Goal: Information Seeking & Learning: Check status

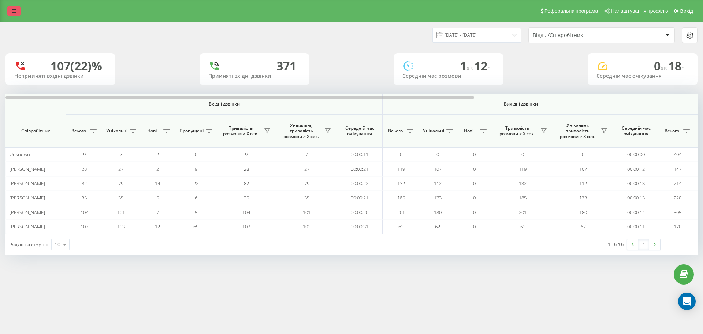
click at [15, 11] on icon at bounding box center [14, 10] width 4 height 5
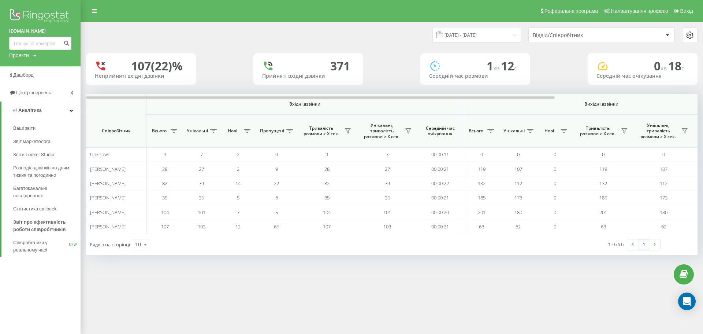
click at [16, 12] on img at bounding box center [40, 16] width 62 height 18
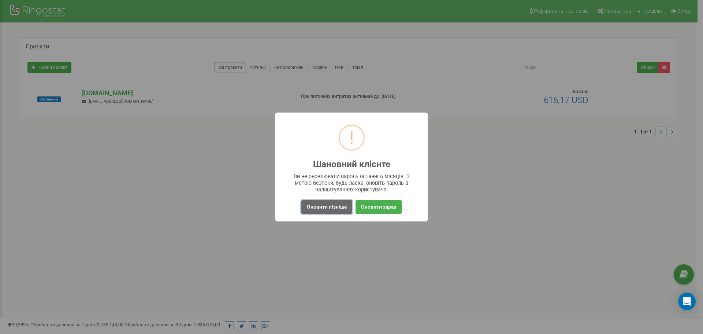
click at [335, 208] on button "Оновити пізніше" at bounding box center [327, 207] width 51 height 14
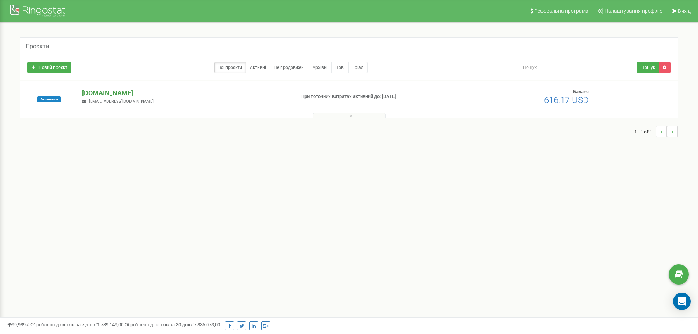
click at [115, 93] on p "[DOMAIN_NAME]" at bounding box center [185, 93] width 207 height 10
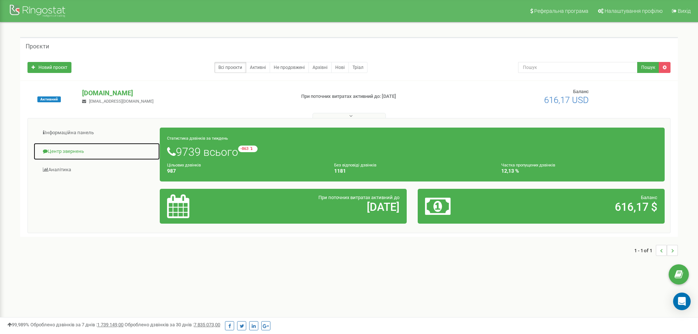
click at [64, 151] on link "Центр звернень" at bounding box center [96, 152] width 127 height 18
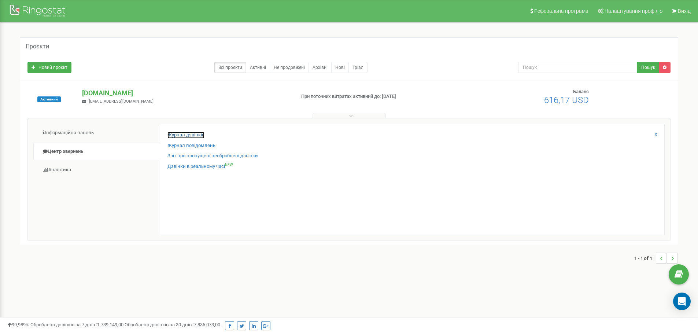
click at [194, 135] on link "Журнал дзвінків" at bounding box center [185, 135] width 37 height 7
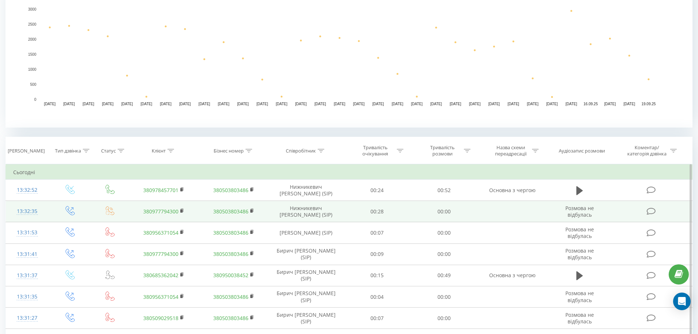
scroll to position [183, 0]
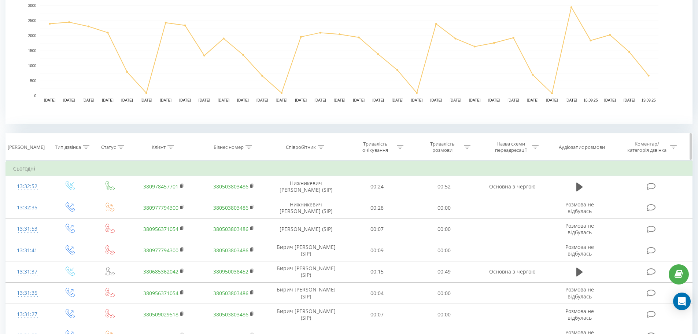
click at [306, 150] on th "Співробітник" at bounding box center [306, 146] width 75 height 27
click at [307, 148] on div "Співробітник" at bounding box center [301, 147] width 30 height 6
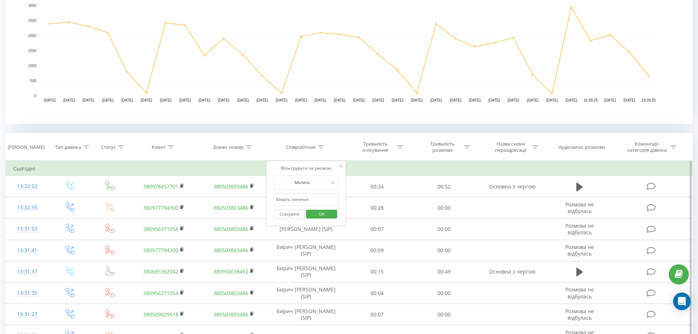
click at [302, 197] on input "text" at bounding box center [306, 199] width 64 height 13
type input ","
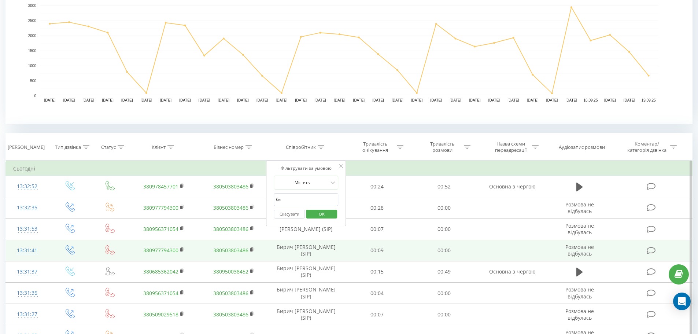
type input "Бирич"
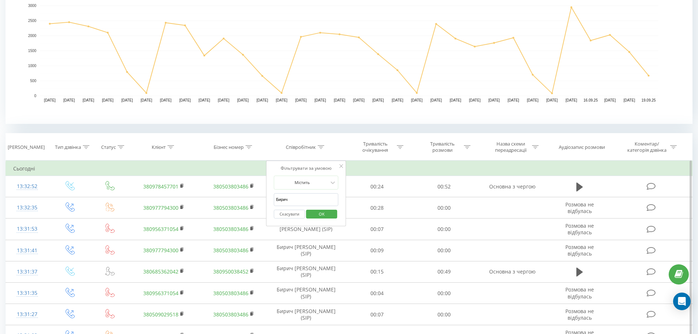
click at [325, 214] on span "OK" at bounding box center [321, 213] width 21 height 11
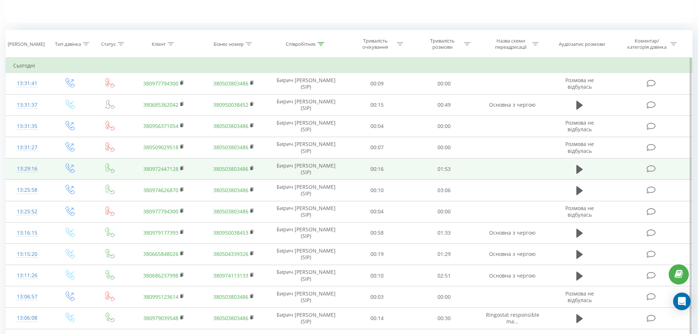
scroll to position [483, 0]
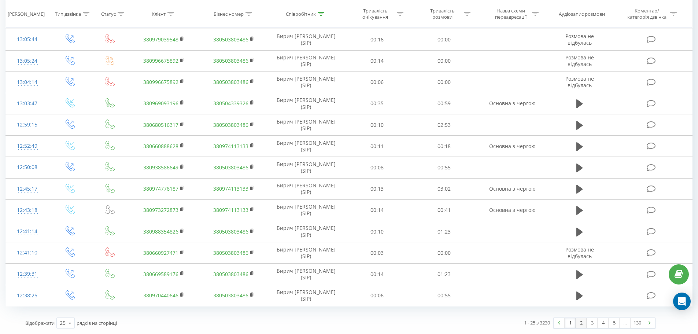
click at [582, 322] on link "2" at bounding box center [581, 323] width 11 height 10
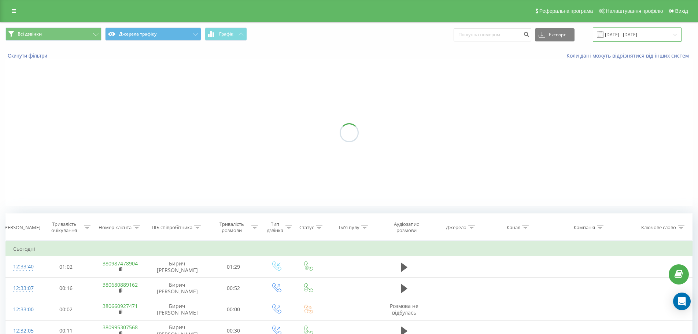
click at [625, 33] on input "[DATE] - [DATE]" at bounding box center [637, 34] width 89 height 14
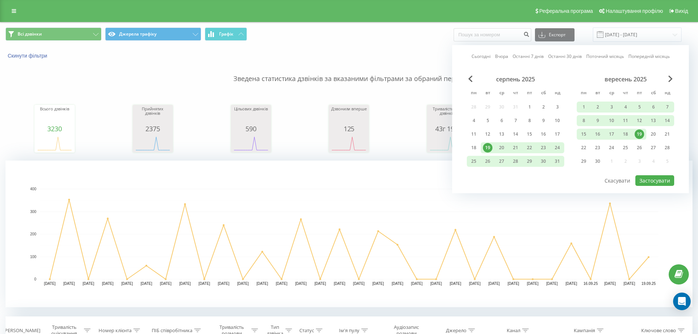
click at [488, 148] on div "19" at bounding box center [488, 148] width 10 height 10
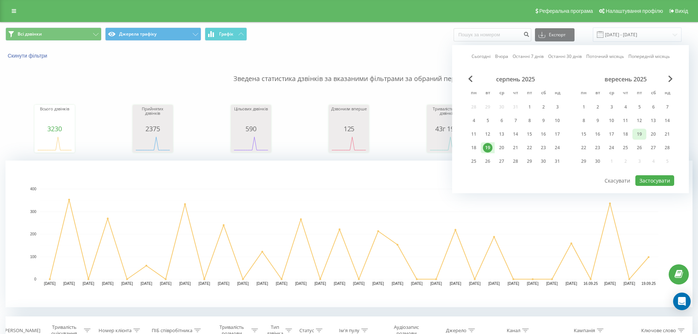
click at [643, 135] on div "19" at bounding box center [640, 134] width 10 height 10
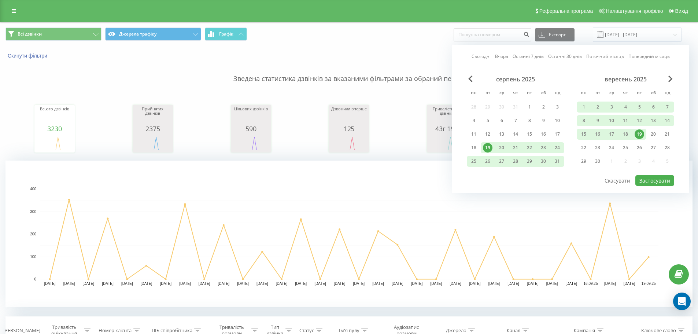
click at [642, 133] on div "19" at bounding box center [640, 134] width 10 height 10
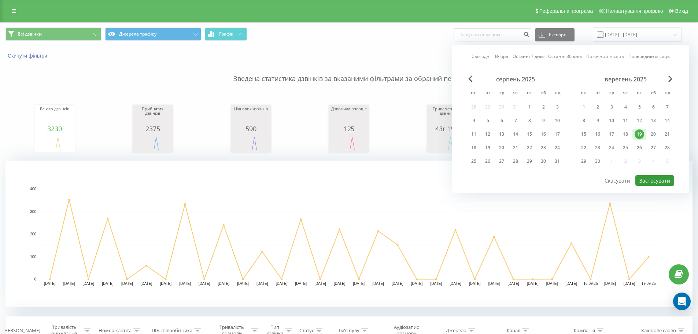
click at [651, 180] on button "Застосувати" at bounding box center [654, 180] width 39 height 11
type input "[DATE] - [DATE]"
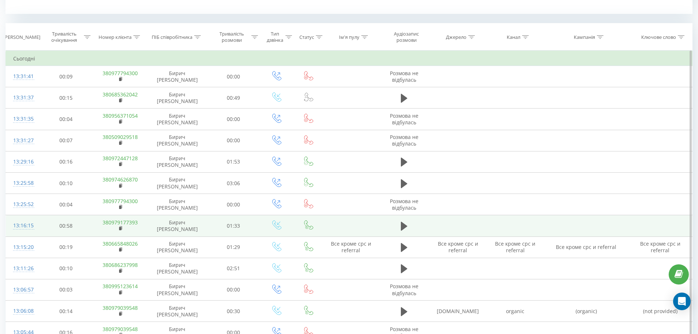
scroll to position [586, 0]
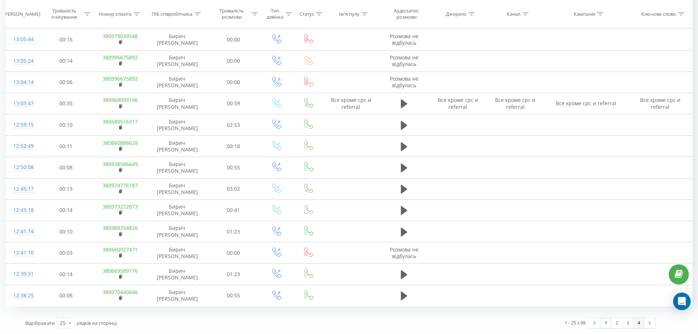
click at [637, 324] on link "4" at bounding box center [638, 323] width 11 height 10
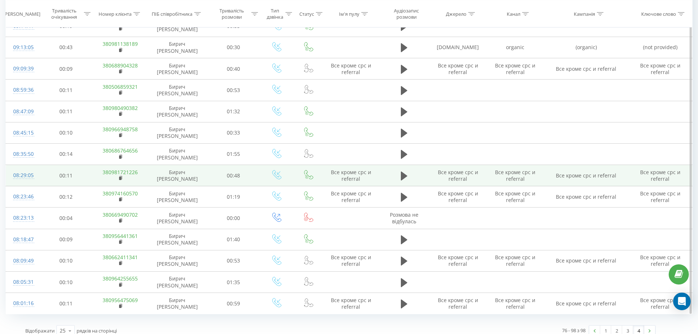
scroll to position [543, 0]
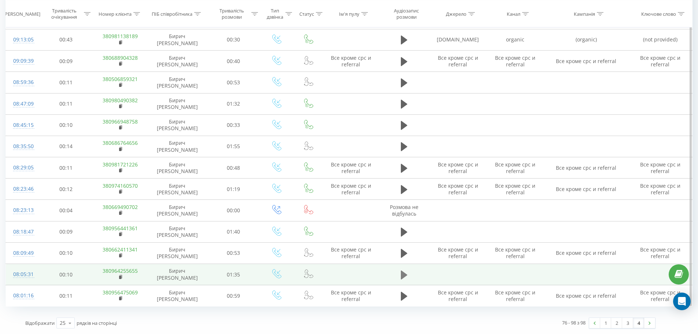
click at [403, 276] on icon at bounding box center [404, 274] width 7 height 9
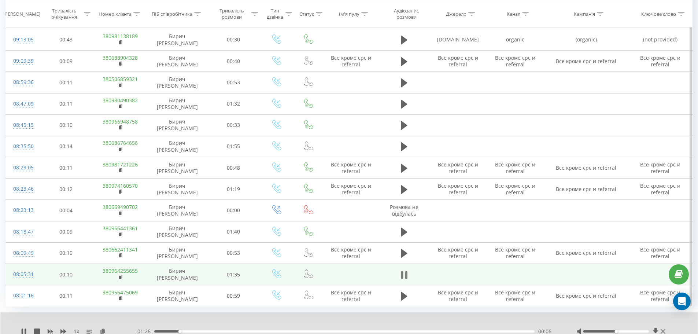
click at [406, 274] on icon at bounding box center [406, 275] width 2 height 8
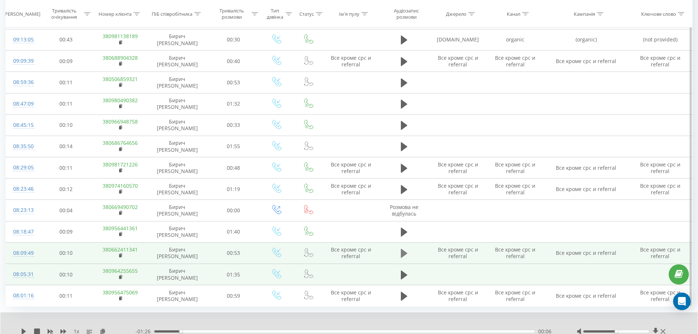
click at [404, 254] on icon at bounding box center [404, 253] width 7 height 9
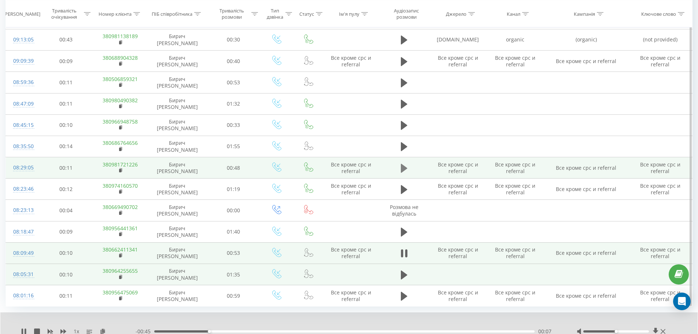
click at [402, 170] on icon at bounding box center [404, 167] width 7 height 9
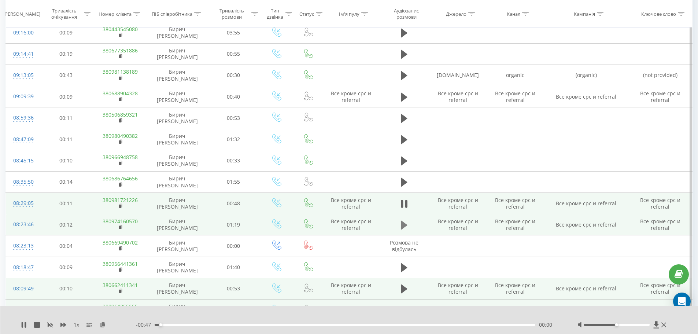
scroll to position [506, 0]
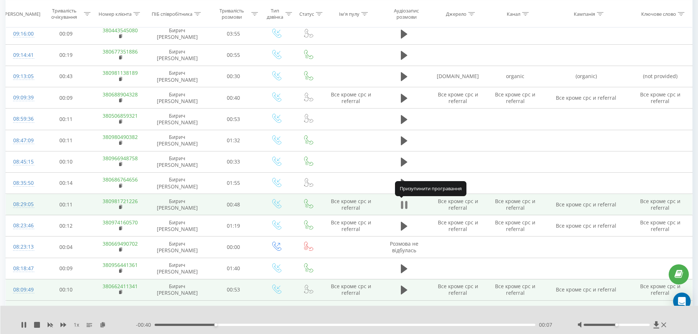
click at [405, 204] on icon at bounding box center [404, 205] width 7 height 10
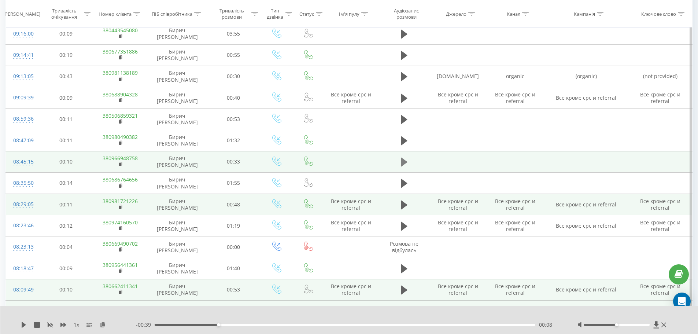
click at [402, 165] on icon at bounding box center [404, 162] width 7 height 9
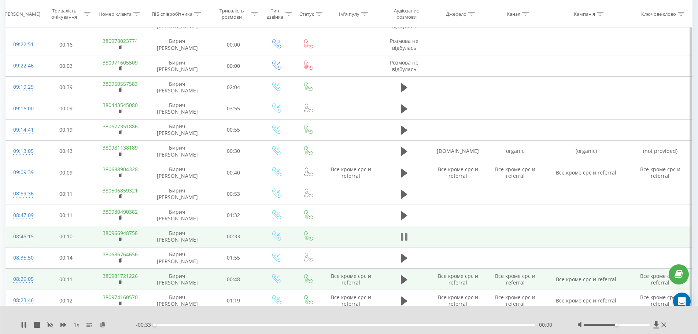
scroll to position [396, 0]
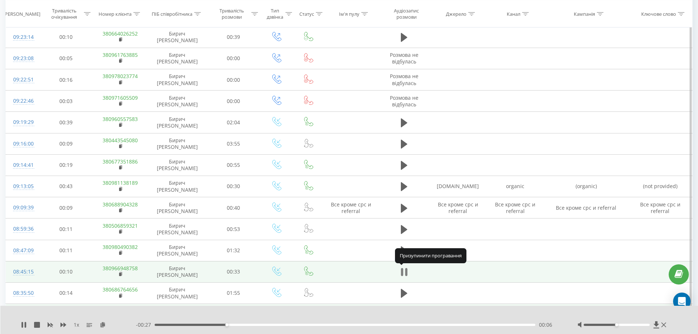
click at [405, 272] on icon at bounding box center [404, 272] width 7 height 10
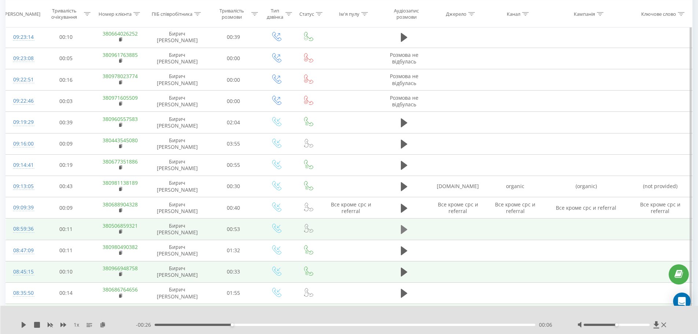
click at [405, 227] on icon at bounding box center [404, 229] width 7 height 10
click at [403, 231] on icon at bounding box center [404, 229] width 7 height 10
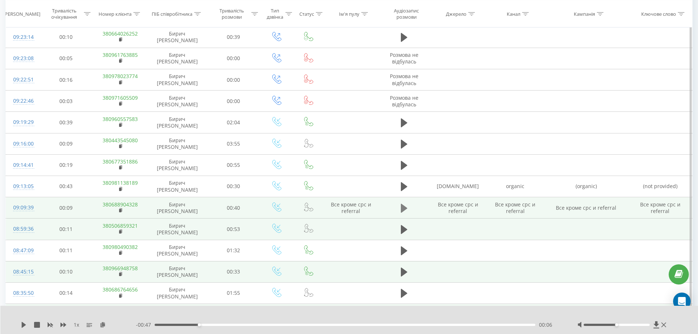
click at [405, 210] on icon at bounding box center [404, 208] width 7 height 10
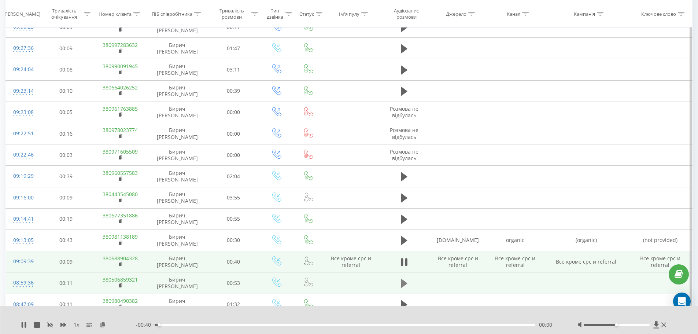
scroll to position [360, 0]
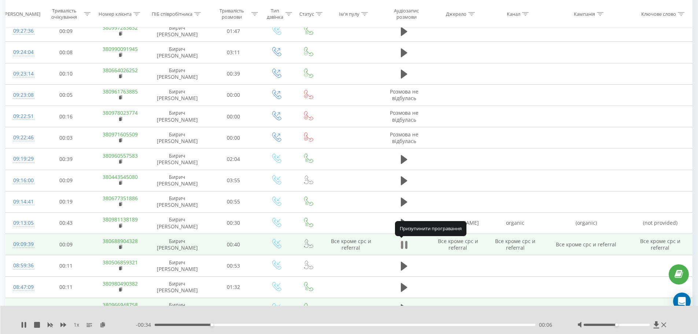
click at [405, 245] on icon at bounding box center [404, 245] width 7 height 10
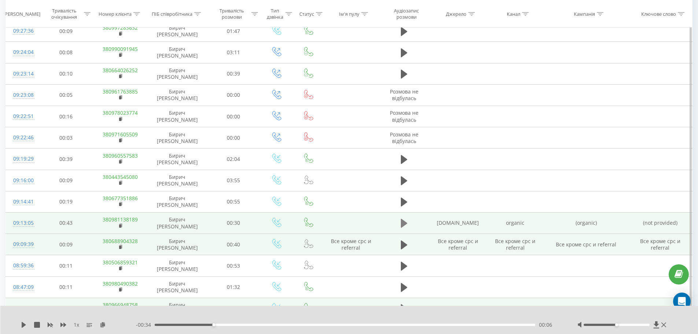
click at [406, 222] on icon at bounding box center [404, 223] width 7 height 10
click at [404, 222] on icon at bounding box center [404, 223] width 7 height 10
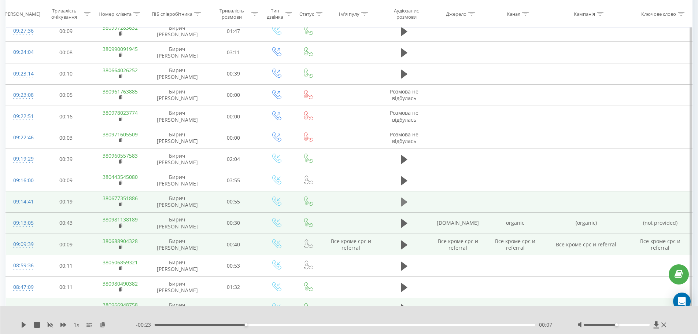
click at [403, 202] on icon at bounding box center [404, 201] width 7 height 9
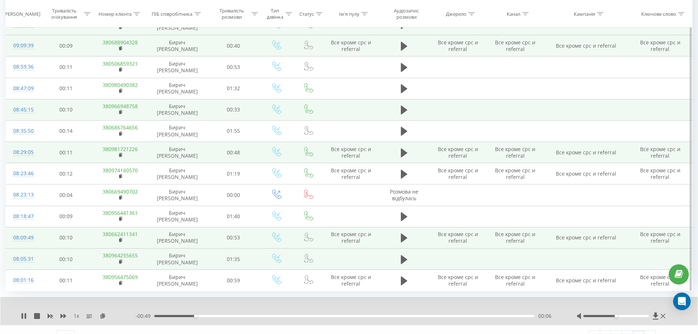
scroll to position [571, 0]
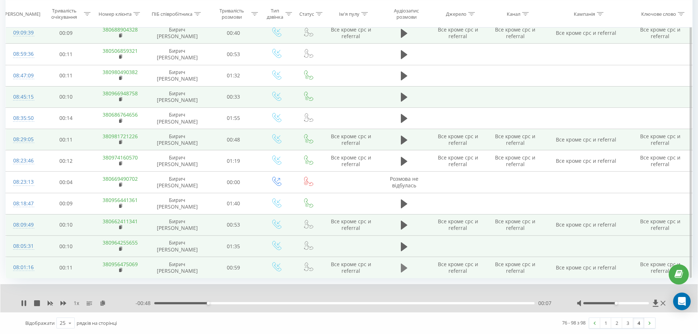
click at [404, 267] on icon at bounding box center [404, 267] width 7 height 9
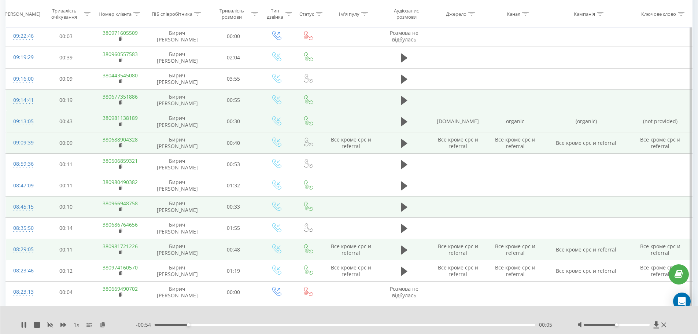
scroll to position [425, 0]
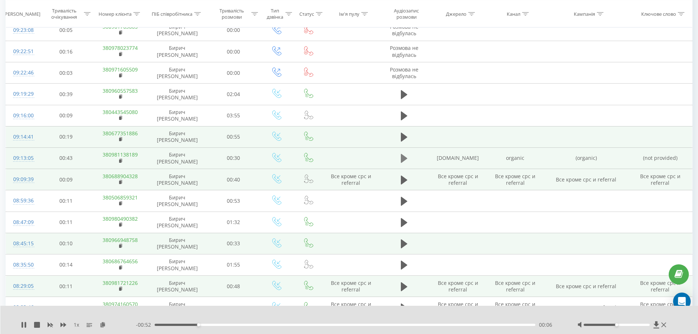
click at [406, 157] on icon at bounding box center [404, 158] width 7 height 10
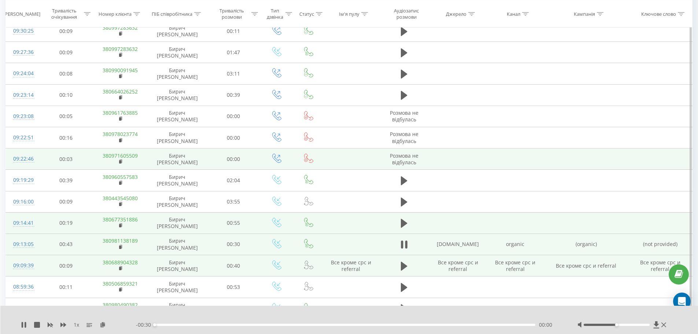
scroll to position [315, 0]
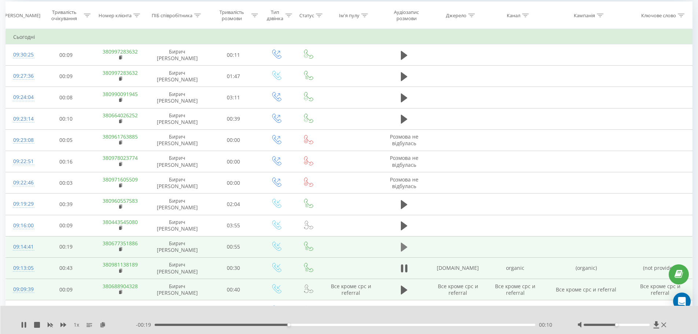
click at [402, 247] on icon at bounding box center [404, 247] width 7 height 9
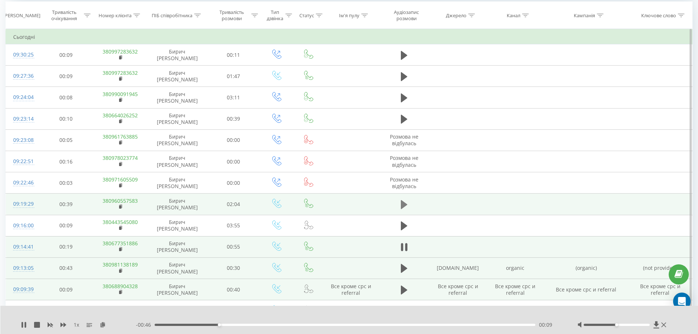
click at [404, 203] on icon at bounding box center [404, 204] width 7 height 9
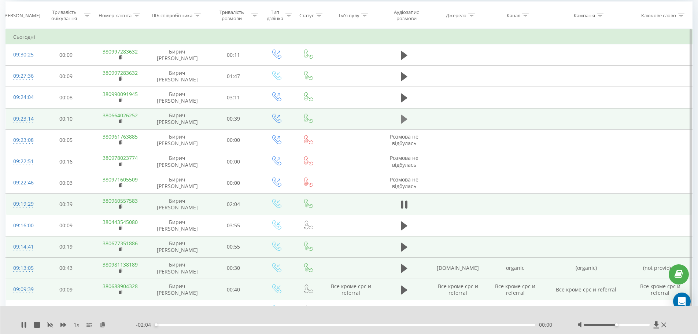
click at [405, 118] on icon at bounding box center [404, 119] width 7 height 9
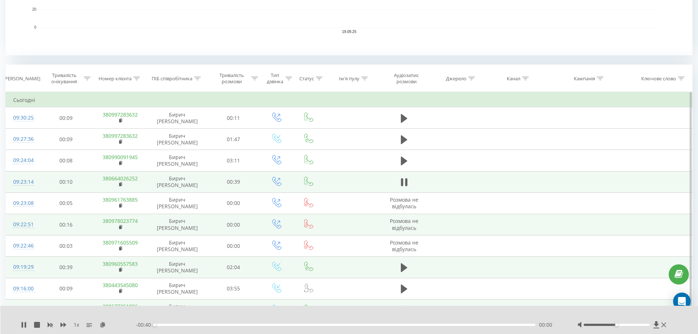
scroll to position [241, 0]
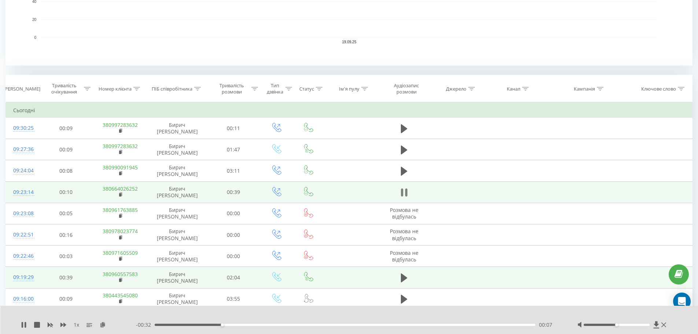
click at [403, 192] on icon at bounding box center [404, 192] width 7 height 10
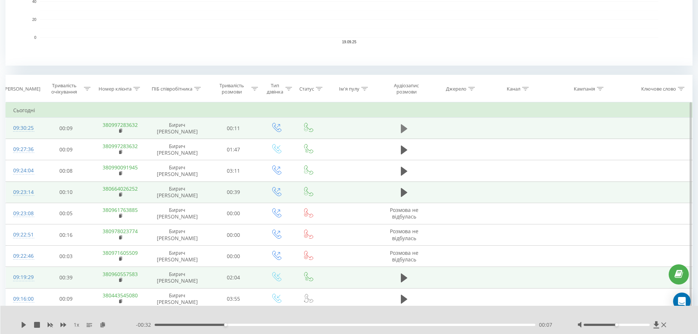
click at [404, 129] on icon at bounding box center [404, 128] width 7 height 9
click at [405, 129] on icon at bounding box center [404, 128] width 7 height 10
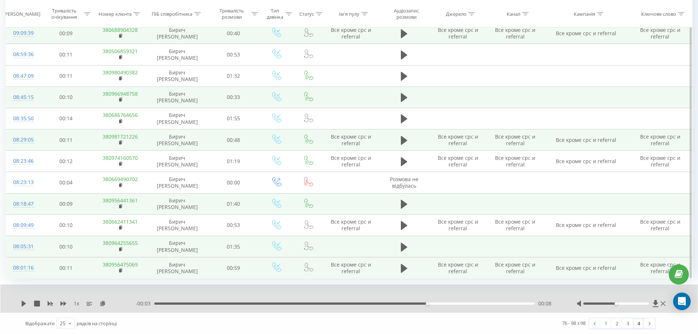
scroll to position [571, 0]
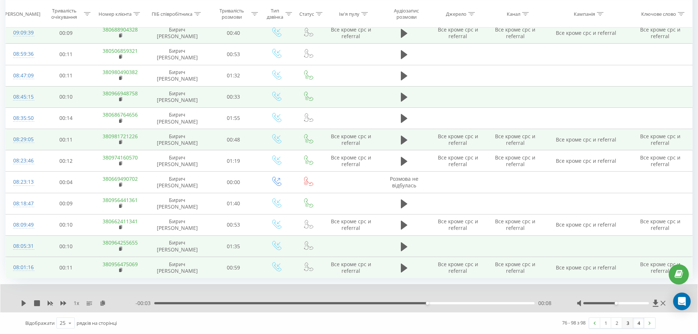
click at [628, 323] on link "3" at bounding box center [627, 323] width 11 height 10
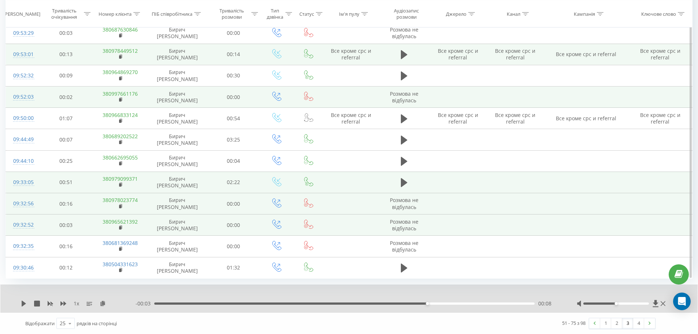
scroll to position [614, 0]
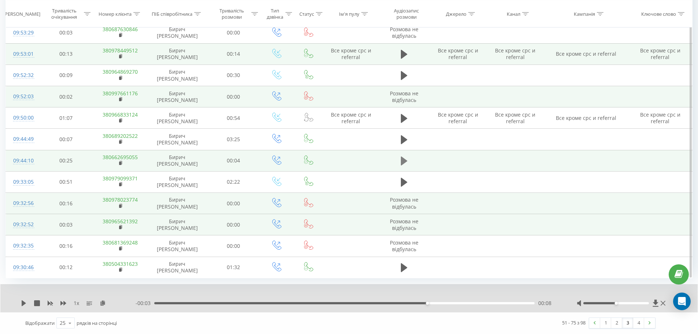
click at [403, 163] on icon at bounding box center [404, 160] width 7 height 9
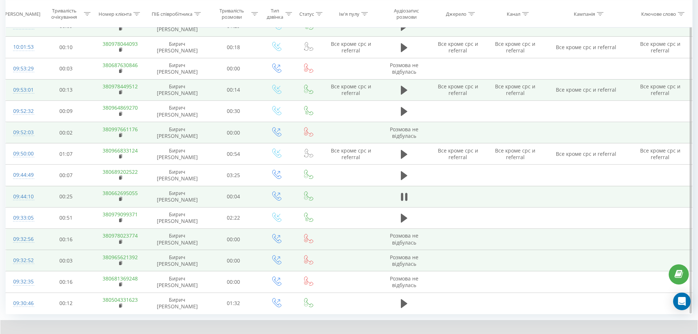
scroll to position [577, 0]
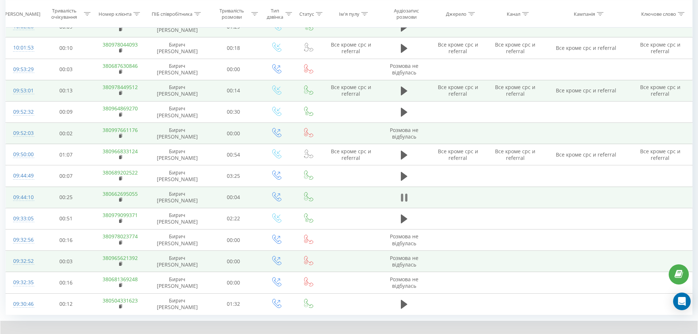
click at [405, 196] on icon at bounding box center [406, 197] width 2 height 8
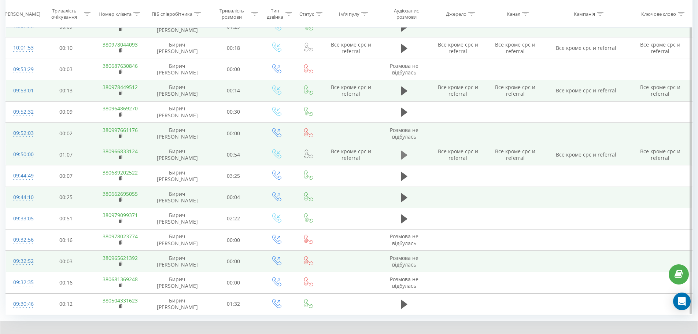
click at [402, 155] on icon at bounding box center [404, 155] width 7 height 9
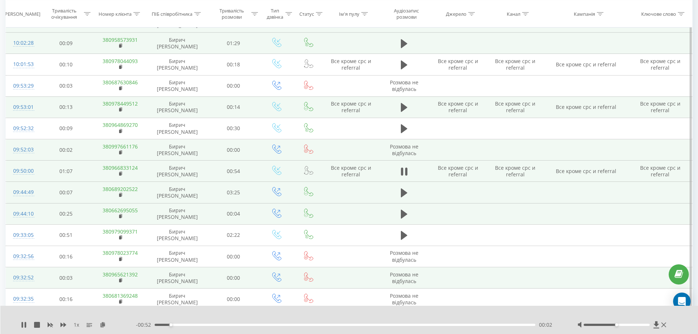
scroll to position [541, 0]
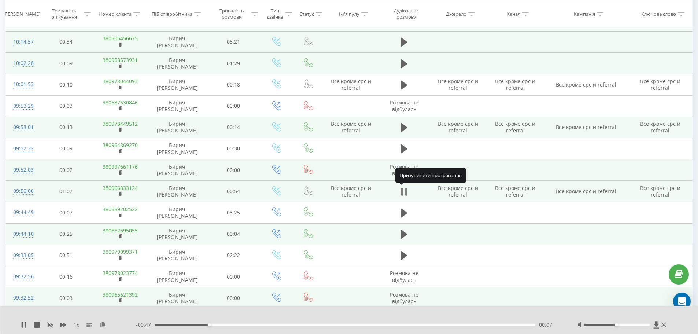
click at [407, 192] on button at bounding box center [404, 191] width 11 height 11
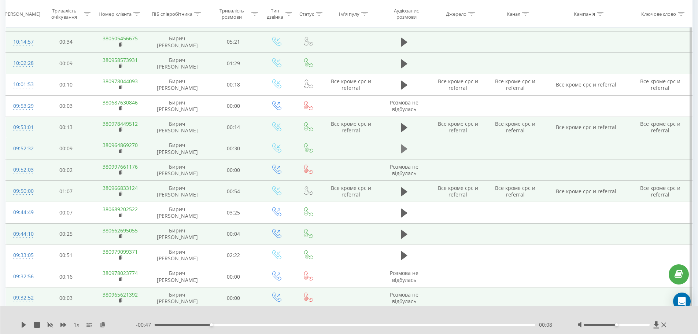
click at [401, 144] on icon at bounding box center [404, 149] width 7 height 10
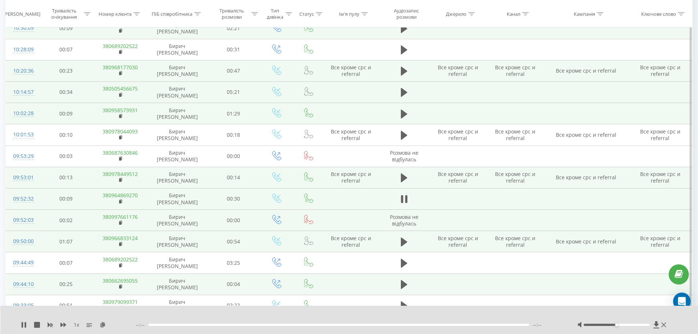
scroll to position [468, 0]
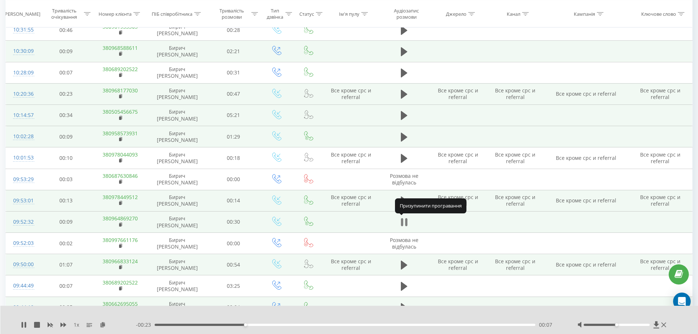
click at [405, 221] on icon at bounding box center [406, 222] width 2 height 8
click at [402, 202] on icon at bounding box center [404, 200] width 7 height 9
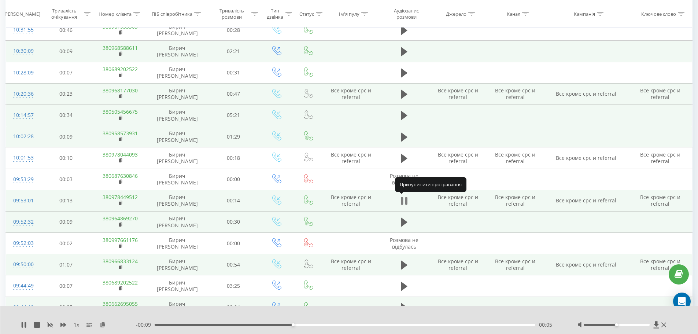
click at [403, 202] on icon at bounding box center [402, 201] width 2 height 8
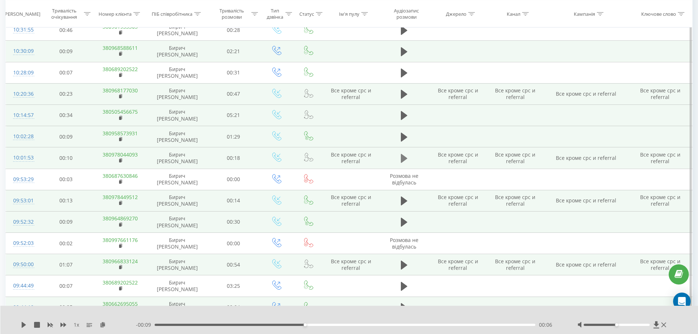
click at [405, 157] on icon at bounding box center [404, 158] width 7 height 9
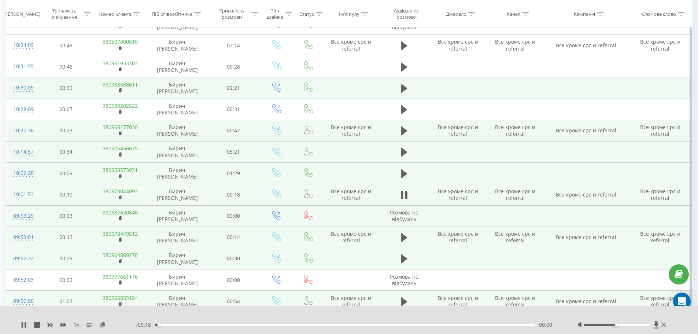
scroll to position [394, 0]
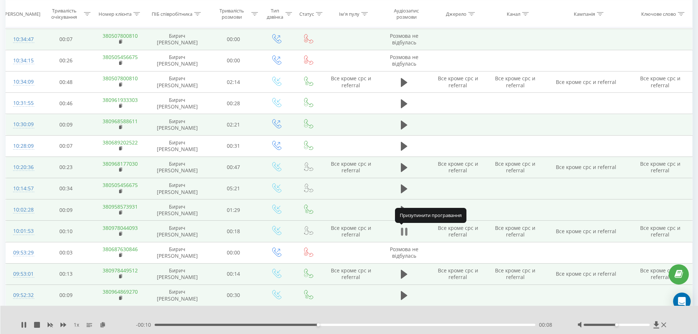
click at [405, 231] on icon at bounding box center [406, 232] width 2 height 8
